Goal: Task Accomplishment & Management: Use online tool/utility

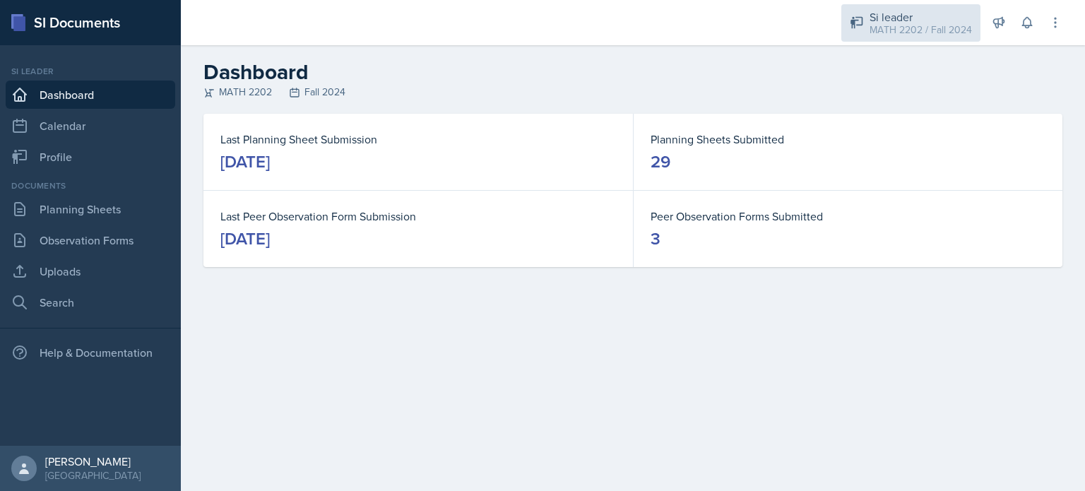
click at [891, 26] on div "MATH 2202 / Fall 2024" at bounding box center [921, 30] width 102 height 15
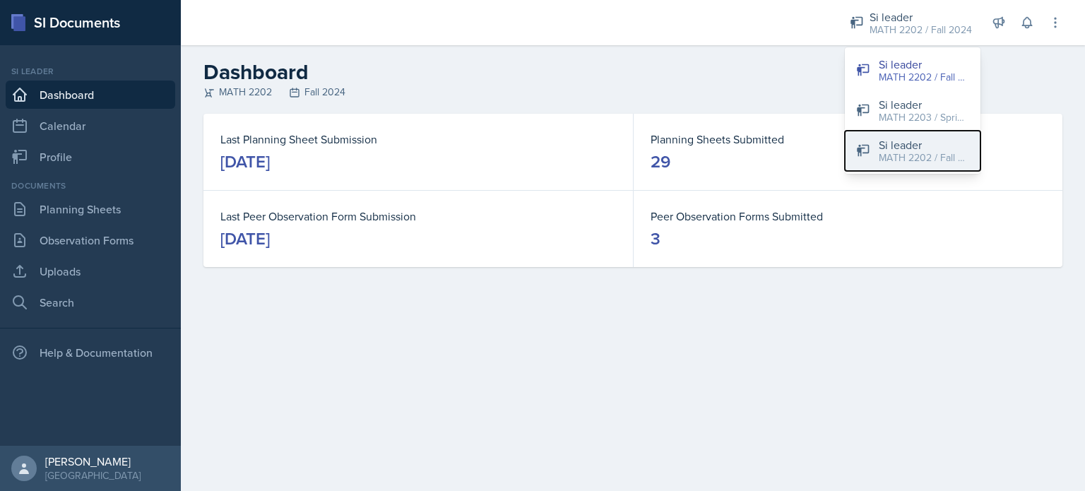
click at [895, 141] on div "Si leader" at bounding box center [924, 144] width 90 height 17
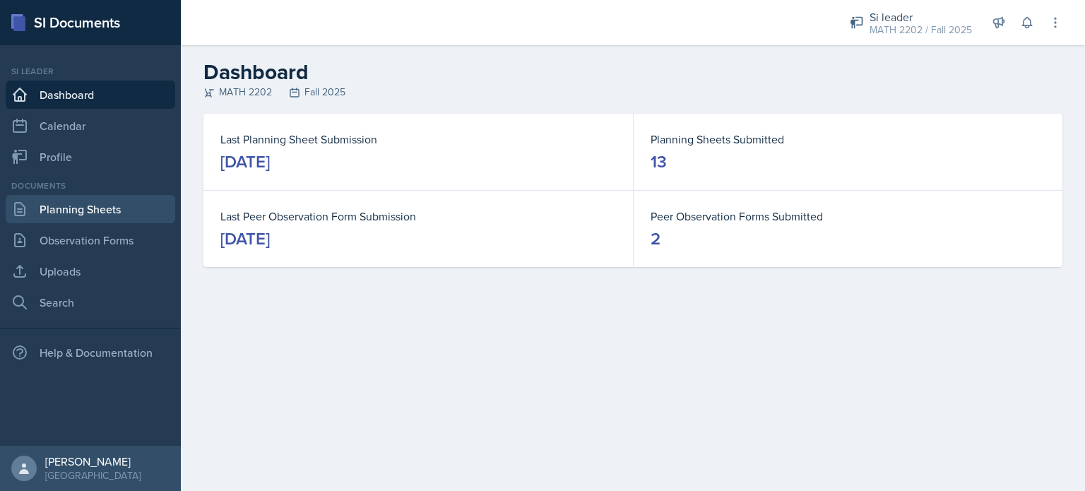
click at [69, 206] on link "Planning Sheets" at bounding box center [91, 209] width 170 height 28
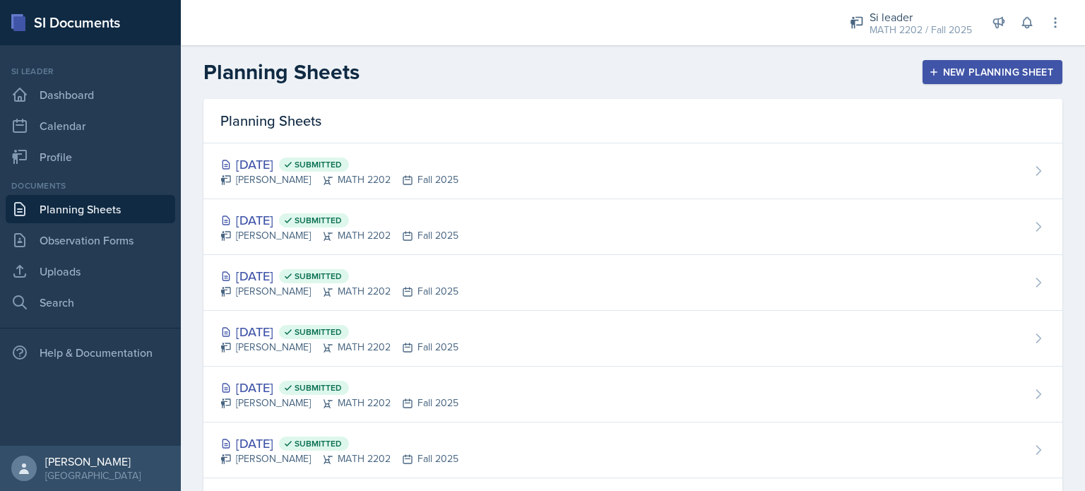
click at [953, 72] on div "New Planning Sheet" at bounding box center [993, 71] width 122 height 11
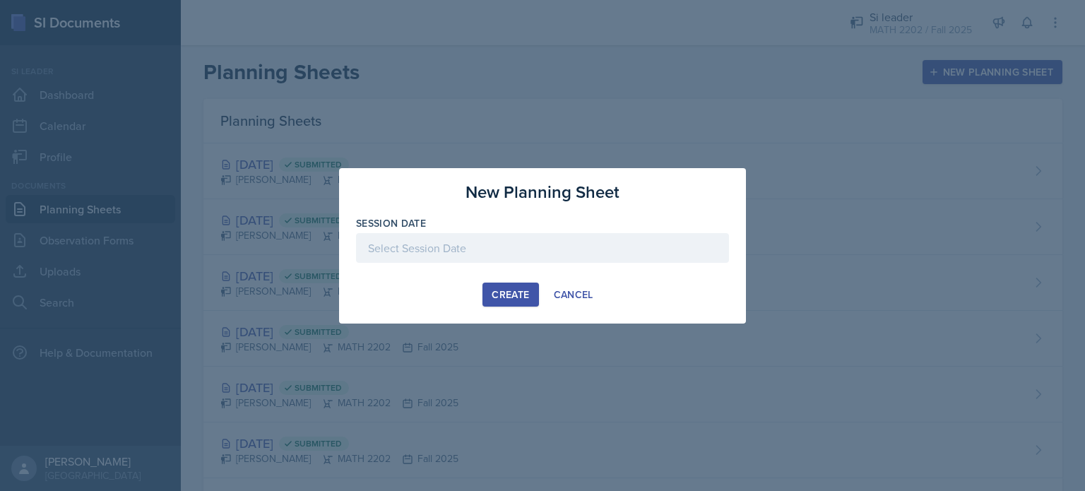
click at [533, 255] on div at bounding box center [542, 248] width 373 height 30
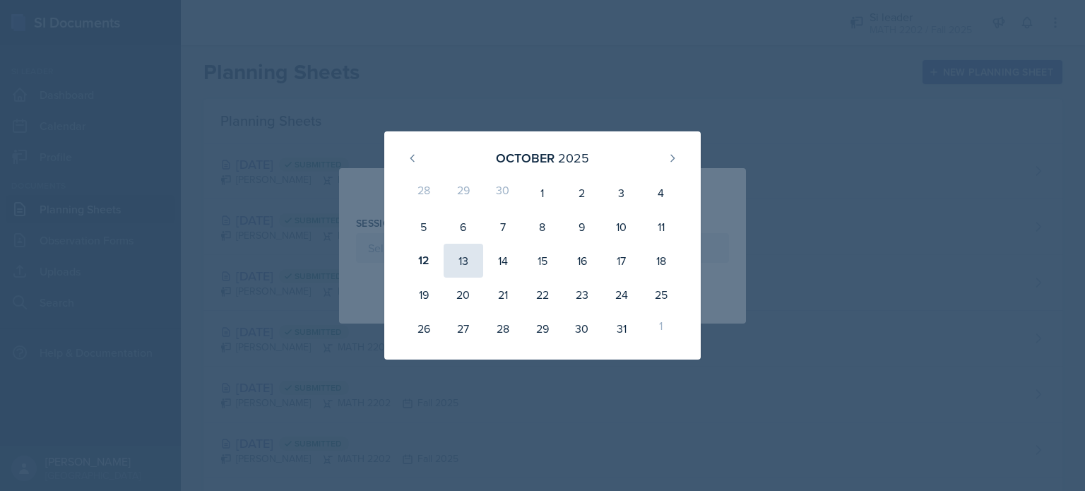
click at [463, 267] on div "13" at bounding box center [464, 261] width 40 height 34
type input "[DATE]"
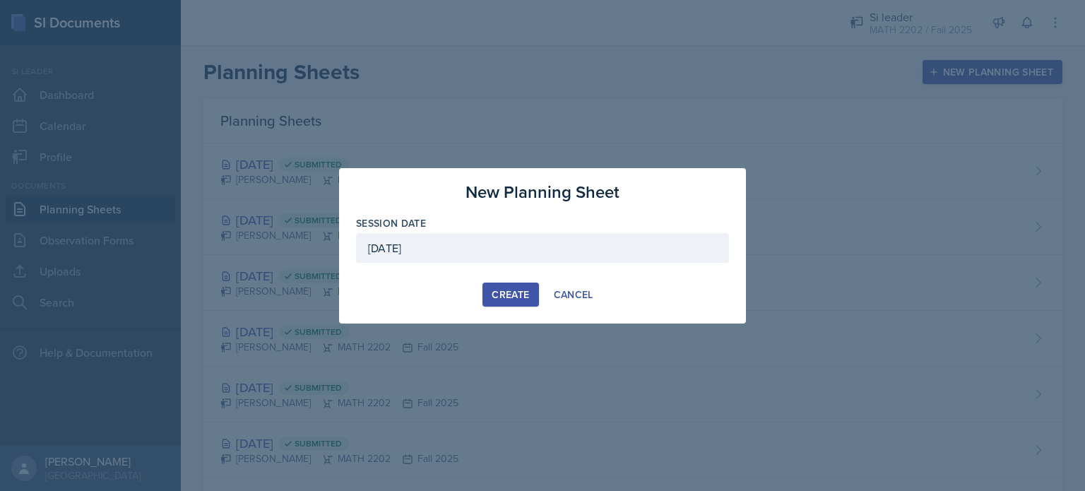
click at [519, 296] on div "Create" at bounding box center [510, 294] width 37 height 11
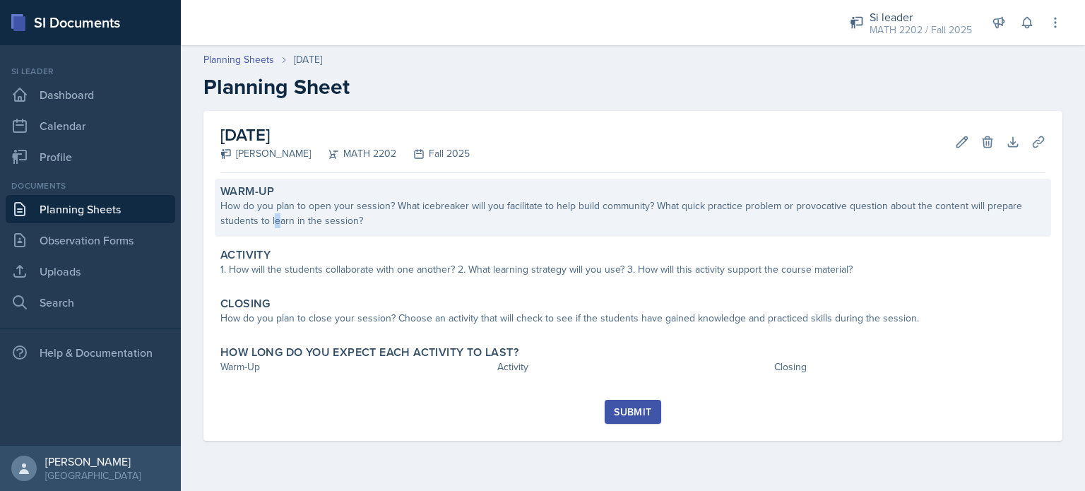
drag, startPoint x: 302, startPoint y: 219, endPoint x: 276, endPoint y: 220, distance: 26.2
click at [276, 220] on div "How do you plan to open your session? What icebreaker will you facilitate to he…" at bounding box center [632, 214] width 825 height 30
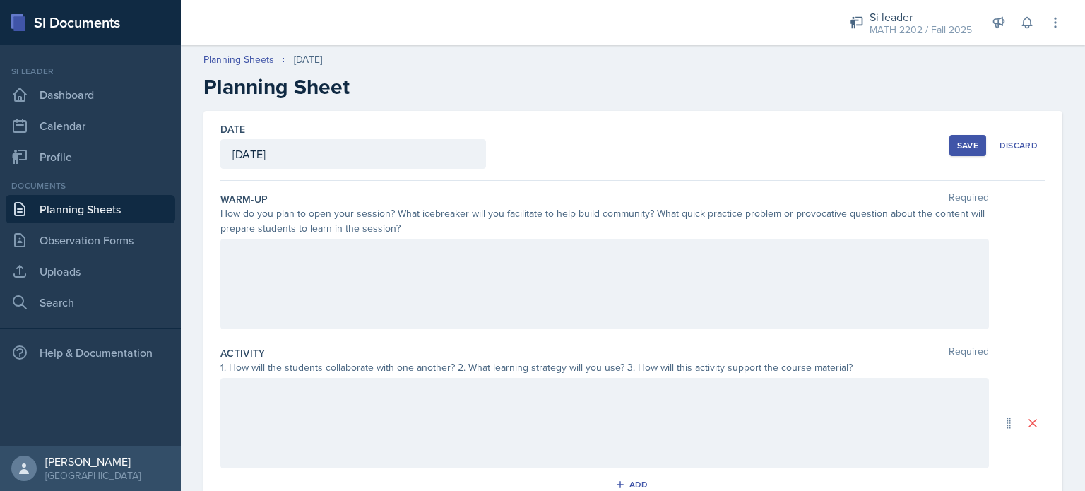
click at [313, 270] on div at bounding box center [604, 284] width 769 height 90
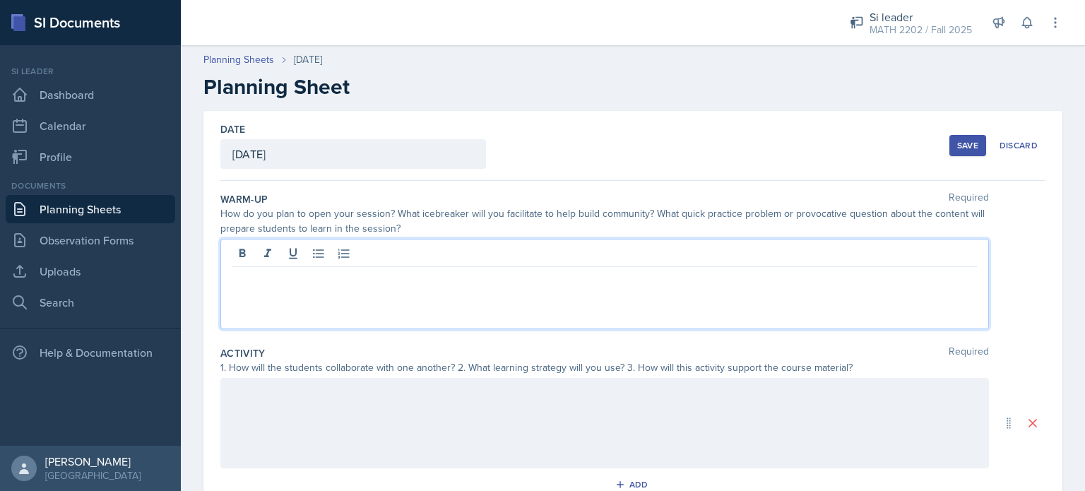
click at [394, 277] on p at bounding box center [605, 278] width 745 height 17
